Goal: Information Seeking & Learning: Learn about a topic

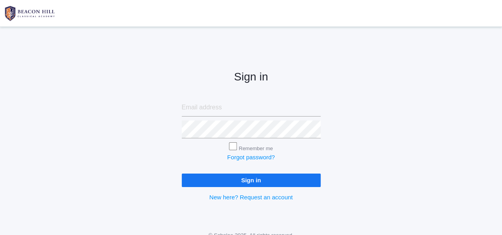
type input "[PERSON_NAME][EMAIL_ADDRESS][DOMAIN_NAME]"
click at [252, 176] on input "Sign in" at bounding box center [251, 180] width 139 height 13
click at [231, 175] on input "Sign in" at bounding box center [251, 180] width 139 height 13
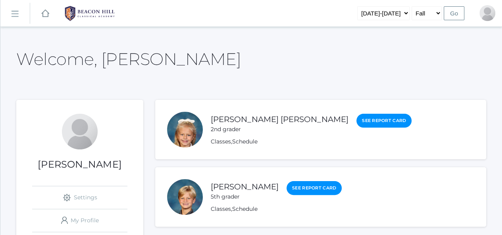
click at [16, 15] on rect at bounding box center [14, 14] width 13 height 13
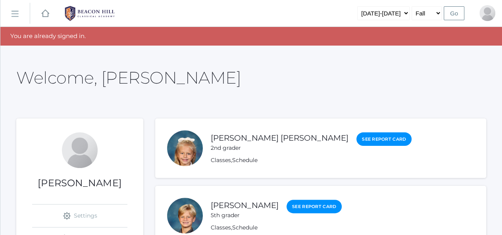
click at [101, 17] on img at bounding box center [90, 14] width 60 height 20
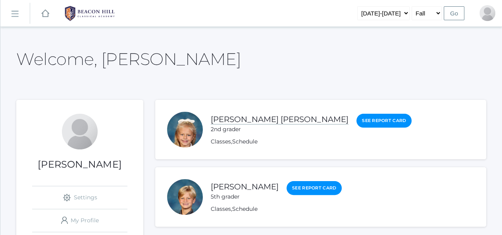
click at [229, 119] on link "Eliana Sergey" at bounding box center [280, 120] width 138 height 10
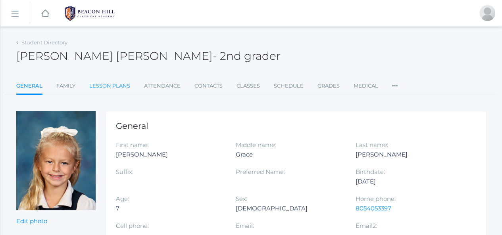
click at [110, 86] on link "Lesson Plans" at bounding box center [109, 86] width 41 height 16
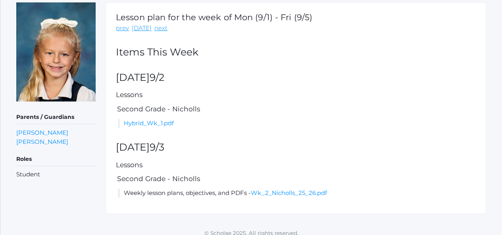
scroll to position [109, 0]
click at [160, 122] on link "Hybrid_Wk_1.pdf" at bounding box center [149, 123] width 50 height 8
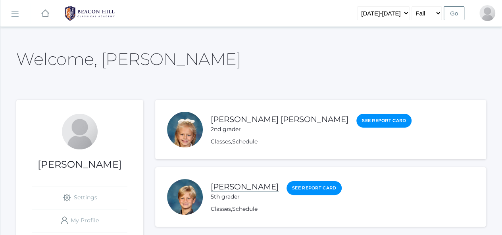
click at [226, 189] on link "Levi Sergey" at bounding box center [245, 187] width 68 height 10
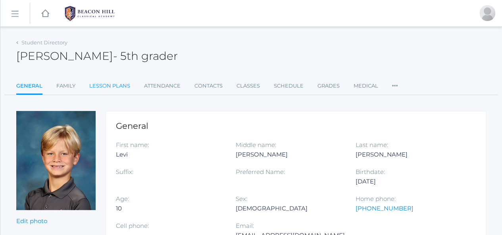
click at [123, 88] on link "Lesson Plans" at bounding box center [109, 86] width 41 height 16
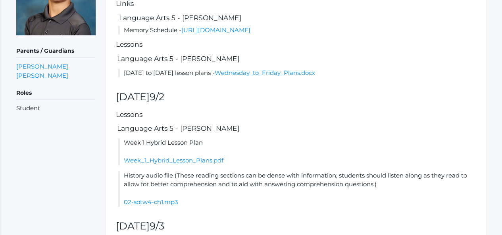
scroll to position [190, 0]
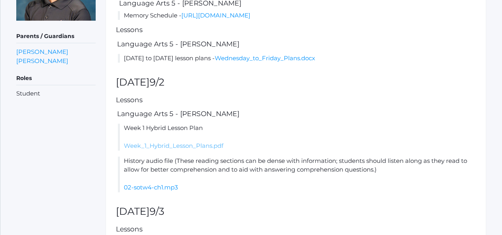
click at [193, 150] on link "Week_1_Hybrid_Lesson_Plans.pdf" at bounding box center [174, 146] width 100 height 8
